Goal: Book appointment/travel/reservation

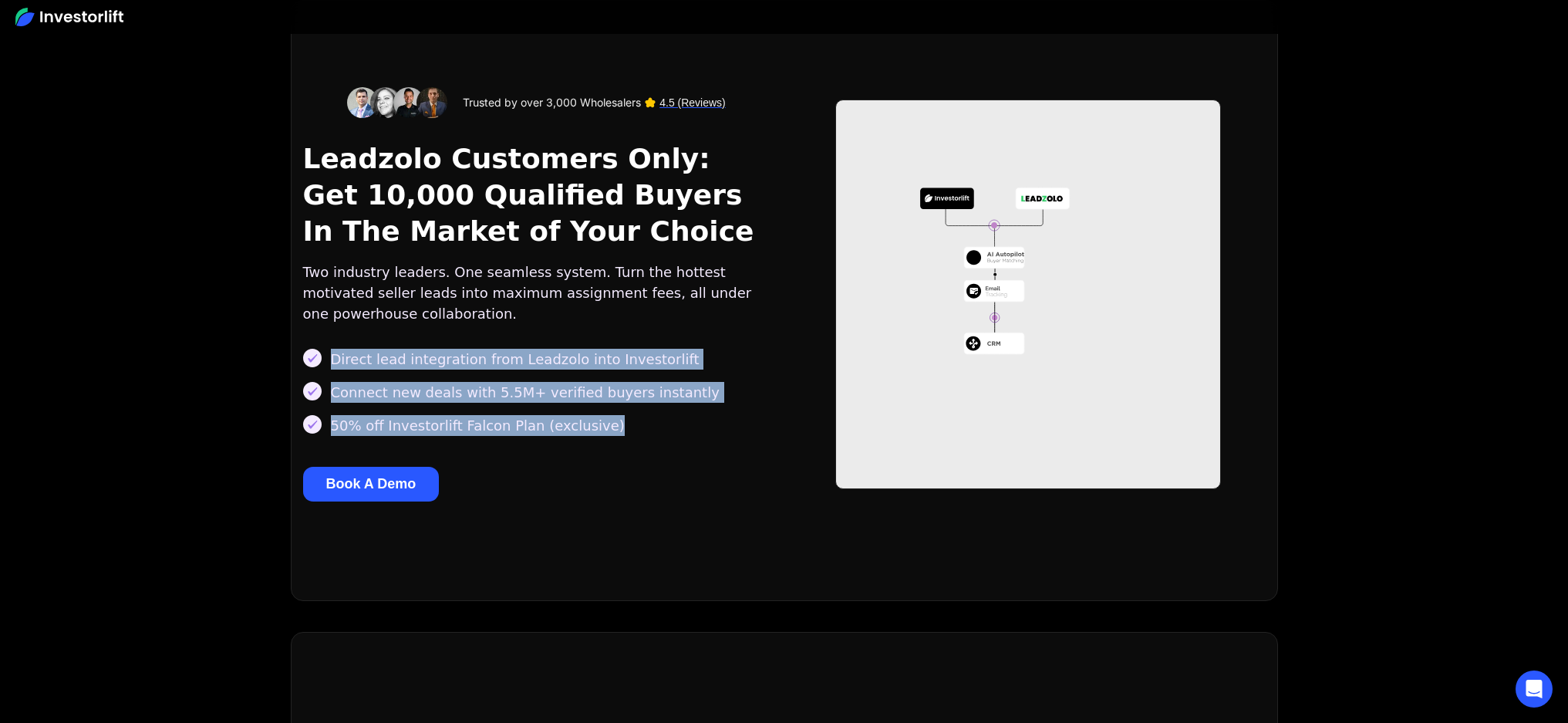
drag, startPoint x: 583, startPoint y: 439, endPoint x: 331, endPoint y: 357, distance: 265.0
click at [331, 357] on div "Trusted by over 3,000 Wholesalers 4.5 (Reviews) Leadzolo Customers Only: Get 10…" at bounding box center [540, 294] width 475 height 414
click at [368, 369] on div "Direct lead integration from Leadzolo into Investorlift" at bounding box center [515, 359] width 368 height 20
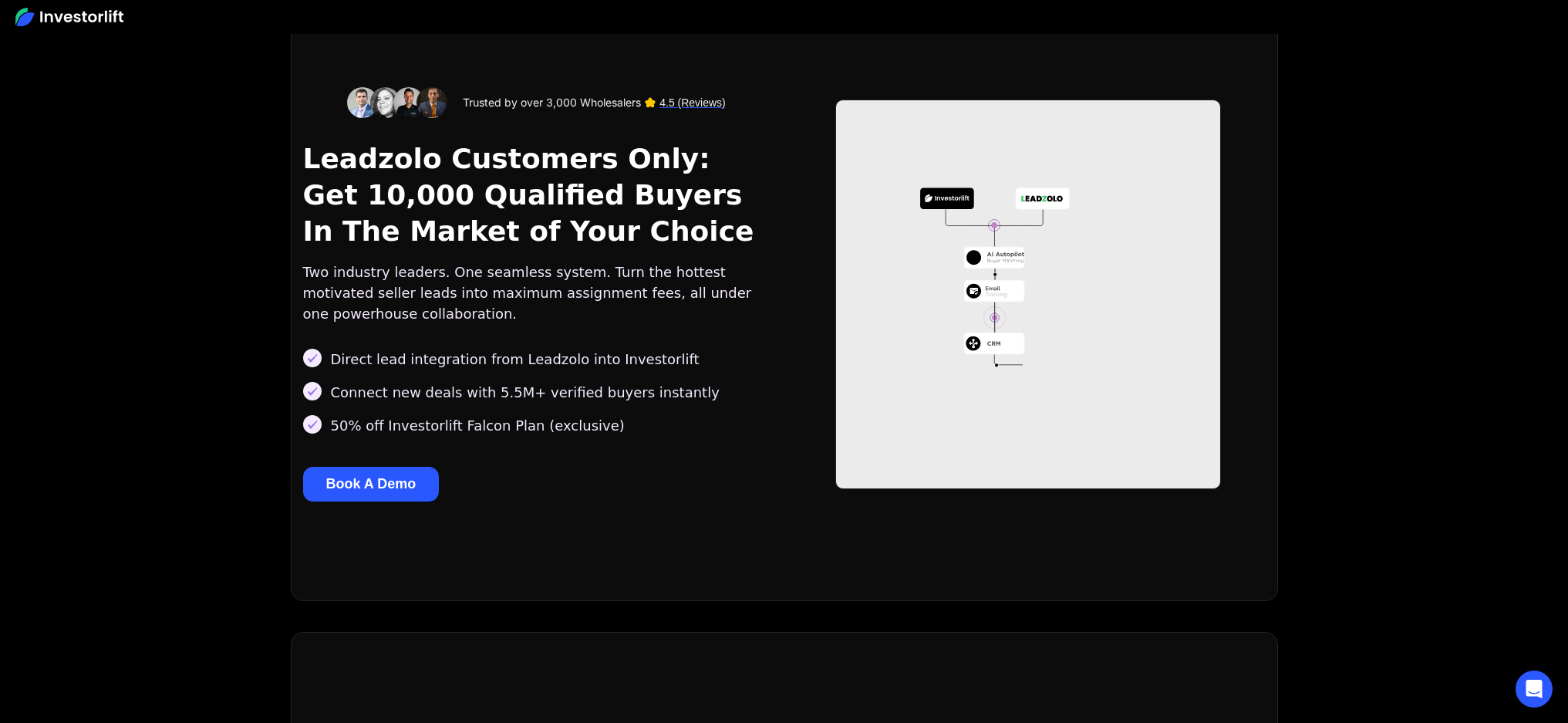
click at [401, 471] on button "Book A Demo" at bounding box center [371, 484] width 136 height 35
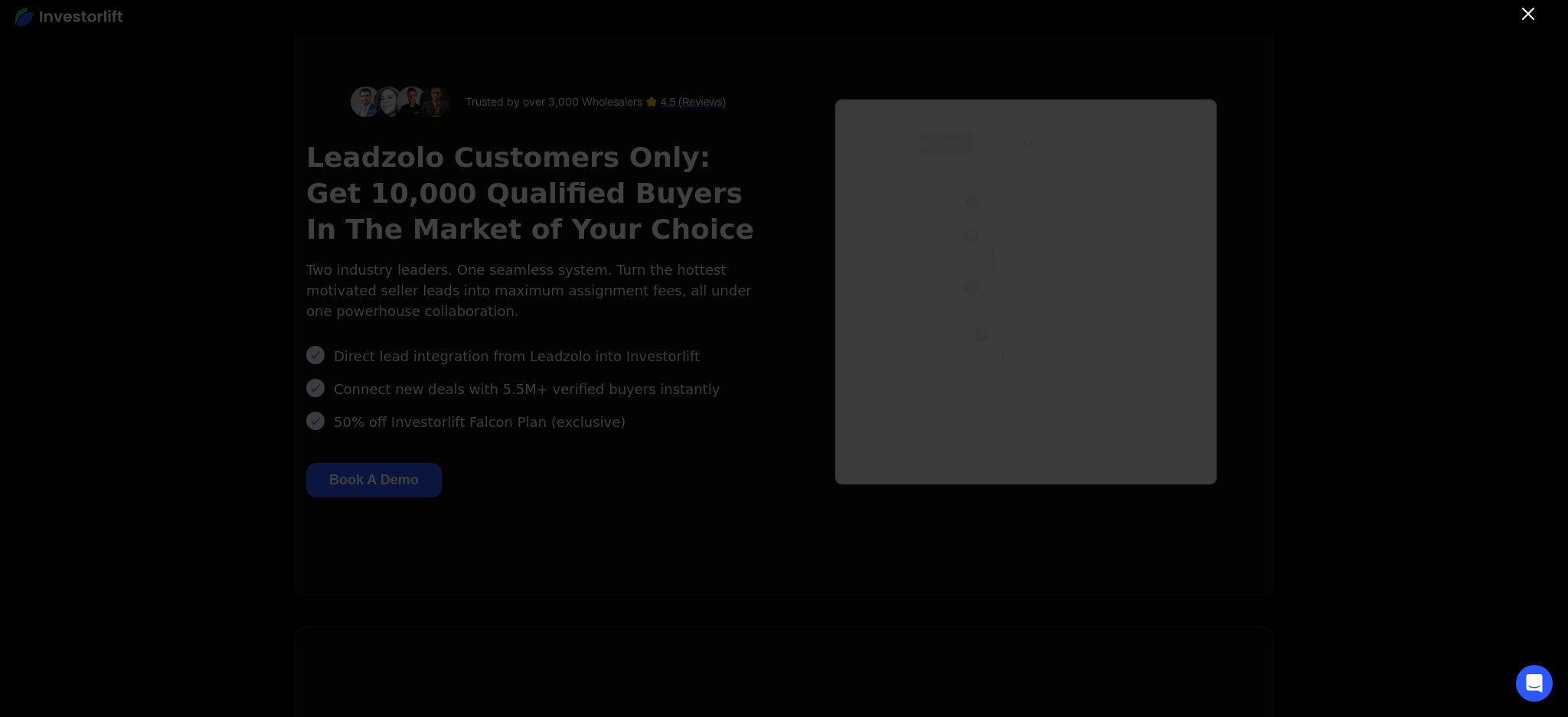
click at [1526, 20] on icon "Close" at bounding box center [1527, 13] width 18 height 18
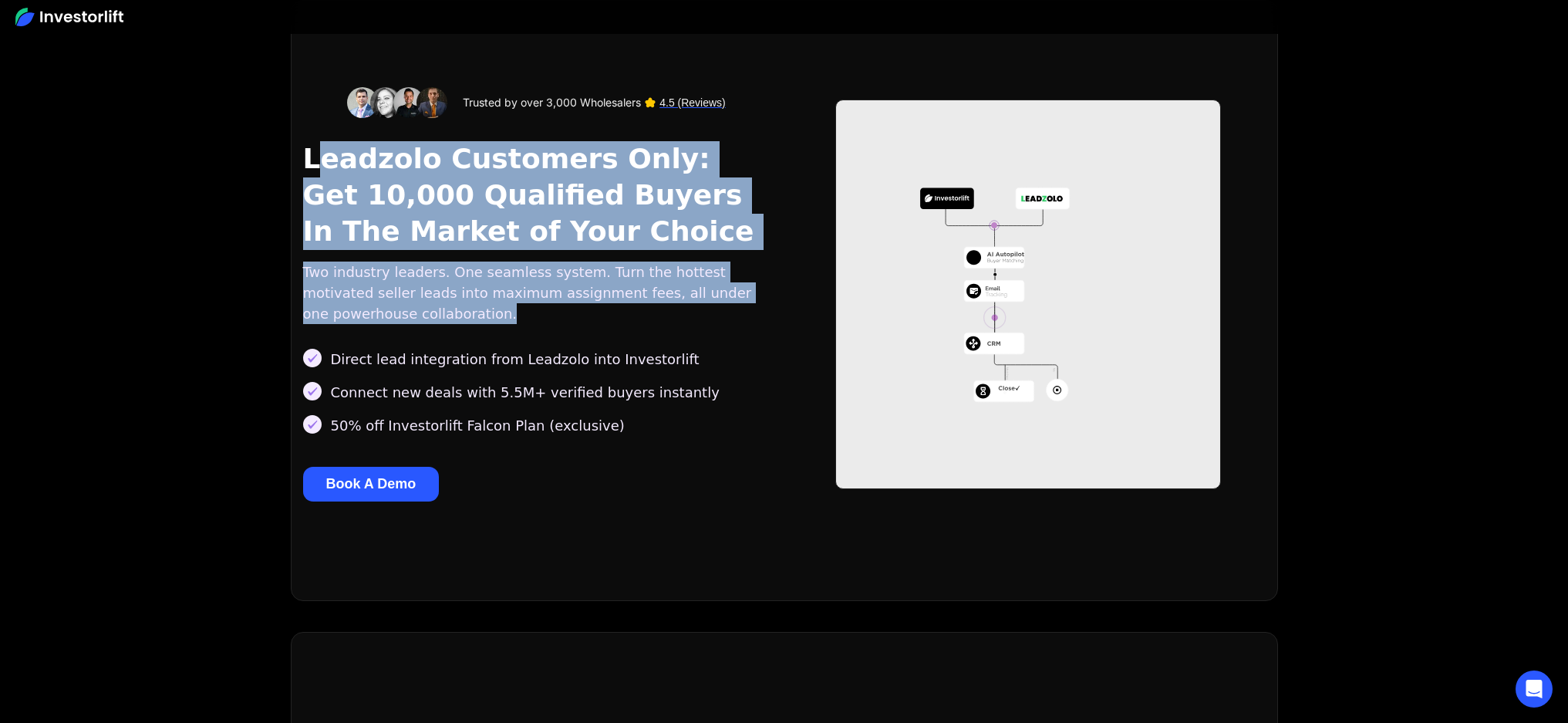
drag, startPoint x: 310, startPoint y: 153, endPoint x: 611, endPoint y: 309, distance: 339.0
click at [620, 309] on div "Trusted by over 3,000 Wholesalers 4.5 (Reviews) Leadzolo Customers Only: Get 10…" at bounding box center [540, 294] width 475 height 414
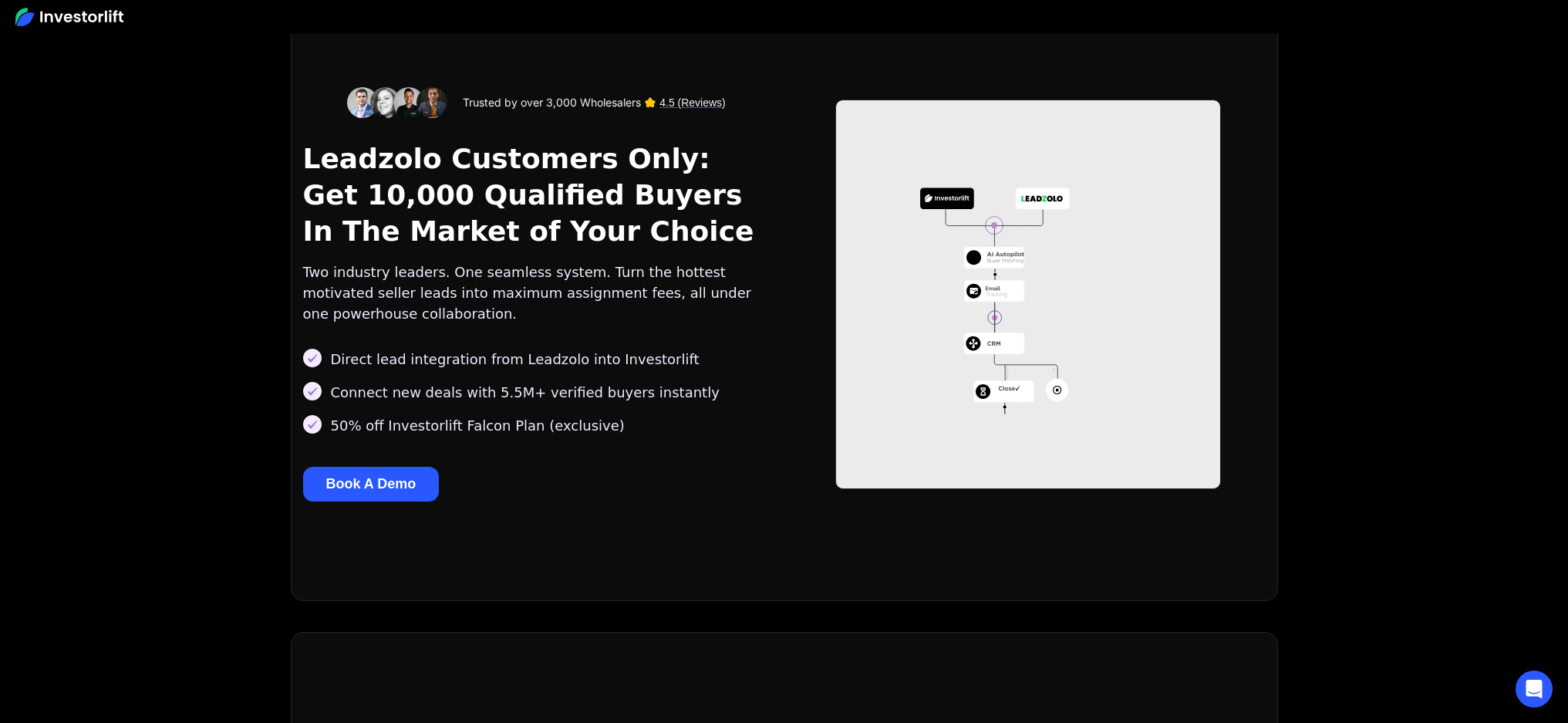
click at [601, 309] on div "Two industry leaders. One seamless system. Turn the hottest motivated seller le…" at bounding box center [540, 293] width 475 height 62
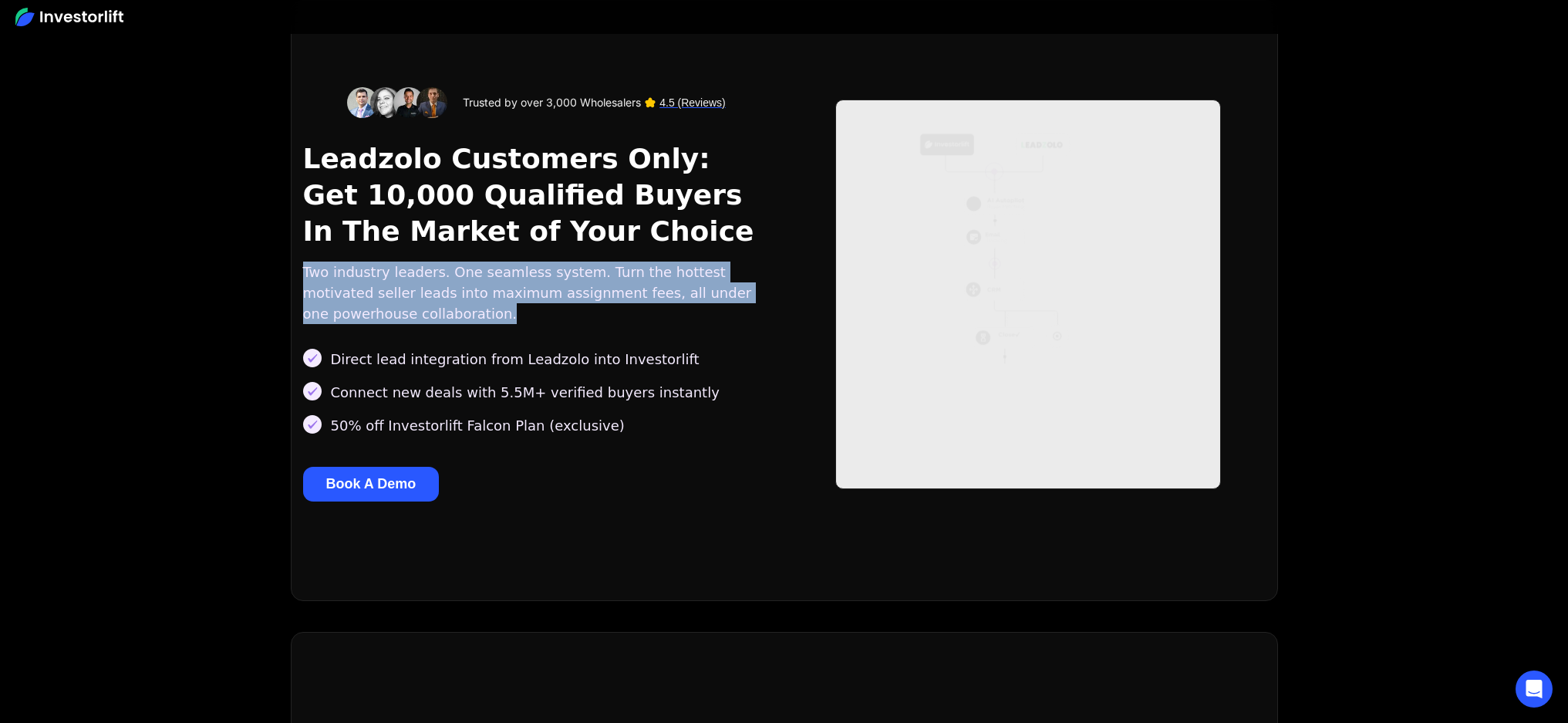
drag, startPoint x: 512, startPoint y: 315, endPoint x: 290, endPoint y: 272, distance: 226.1
click at [290, 272] on div "Trusted by over 3,000 Wholesalers 4.5 (Reviews) Leadzolo Customers Only: Get 10…" at bounding box center [784, 300] width 1568 height 601
click at [337, 266] on div "Two industry leaders. One seamless system. Turn the hottest motivated seller le…" at bounding box center [540, 293] width 475 height 62
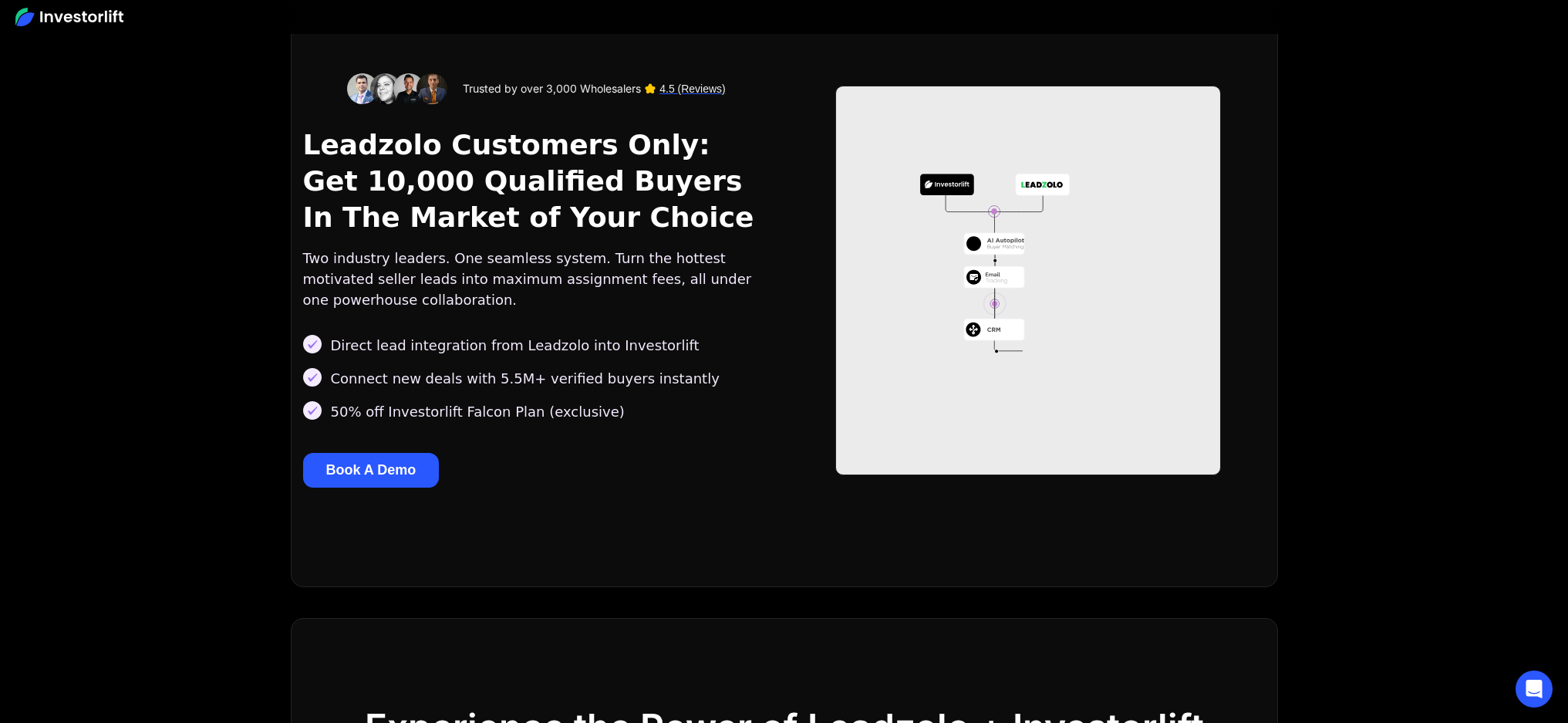
scroll to position [30, 0]
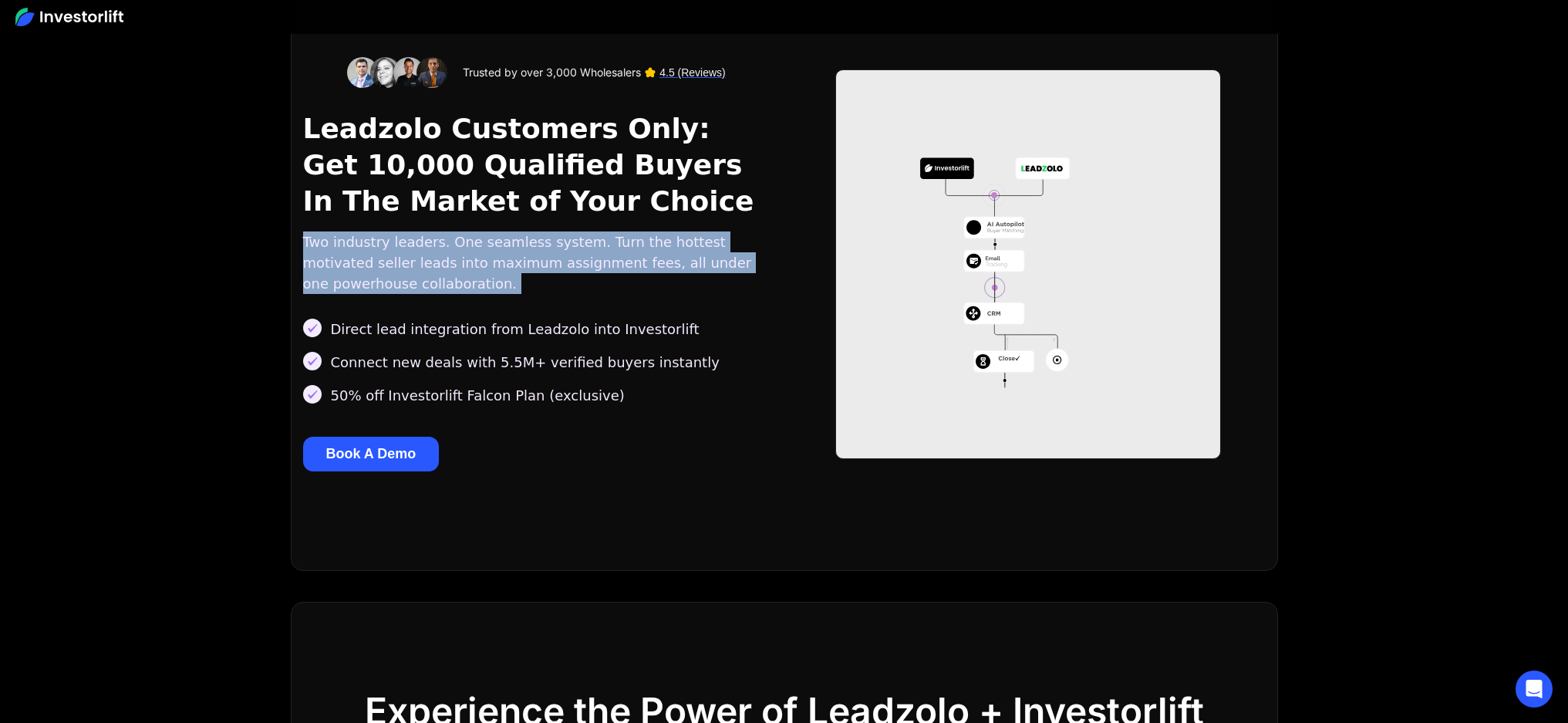
drag, startPoint x: 384, startPoint y: 283, endPoint x: 298, endPoint y: 248, distance: 92.8
click at [298, 248] on div "Trusted by over 3,000 Wholesalers 4.5 (Reviews) Leadzolo Customers Only: Get 10…" at bounding box center [784, 270] width 987 height 601
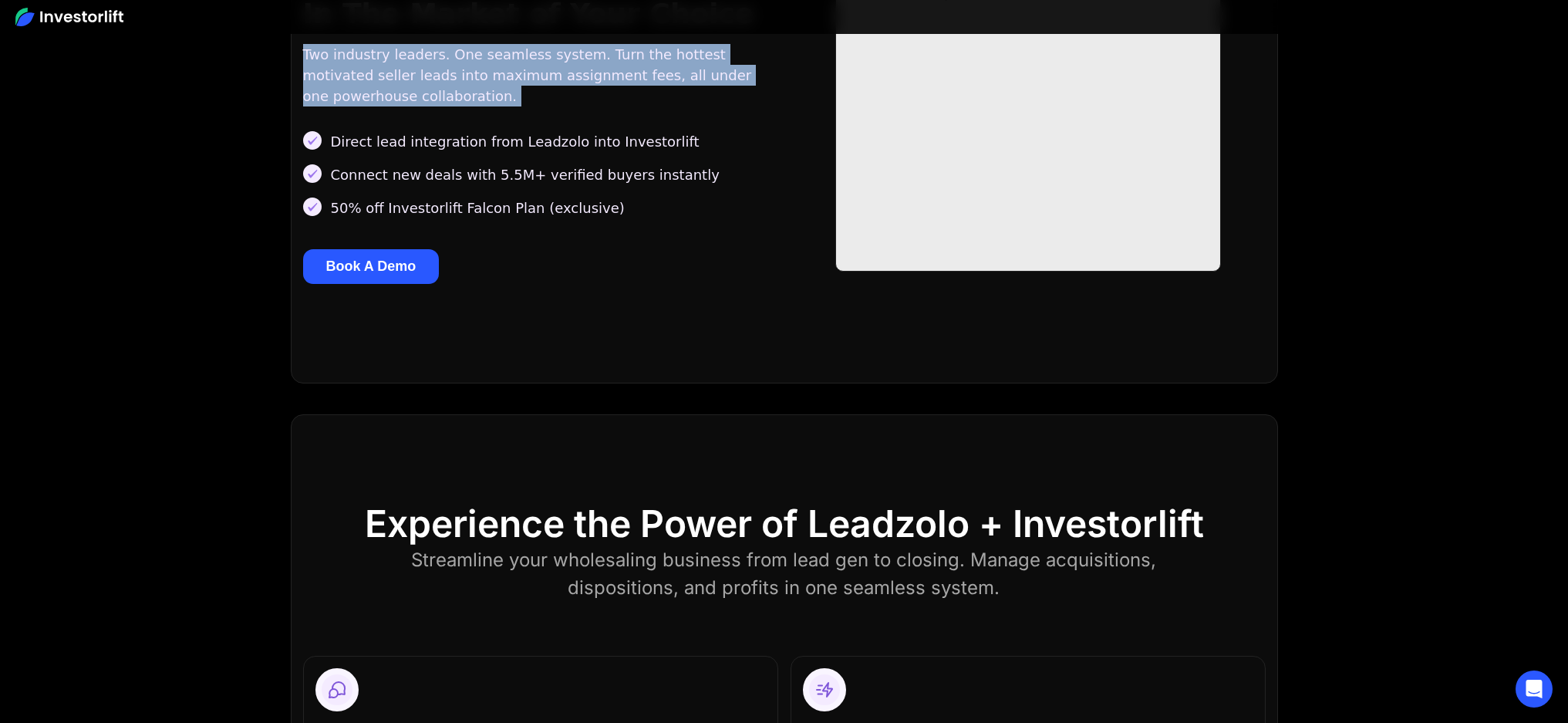
scroll to position [0, 0]
